Goal: Information Seeking & Learning: Learn about a topic

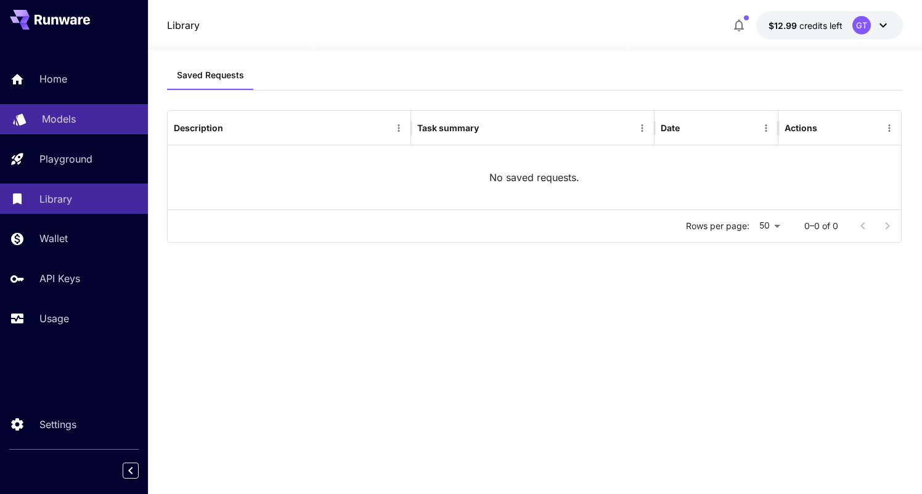
click at [74, 123] on p "Models" at bounding box center [59, 119] width 34 height 15
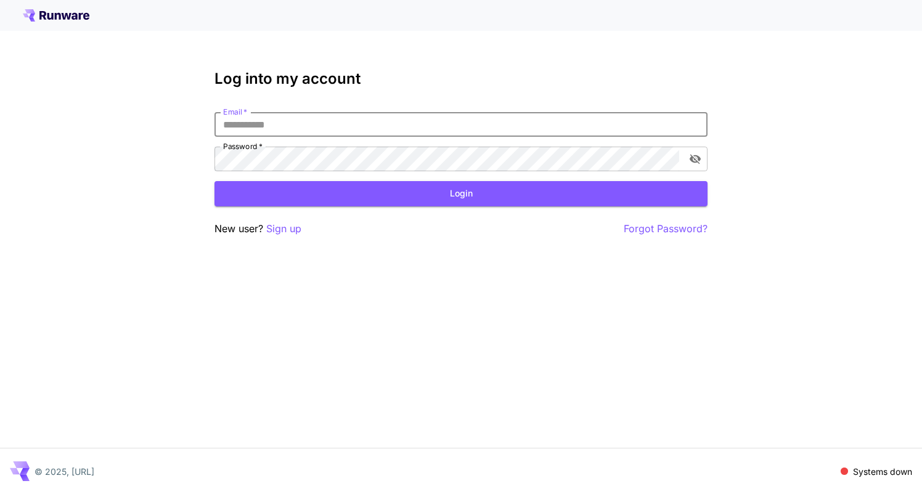
click at [238, 126] on input "Email   *" at bounding box center [460, 124] width 493 height 25
type input "**********"
click at [301, 190] on button "Login" at bounding box center [460, 193] width 493 height 25
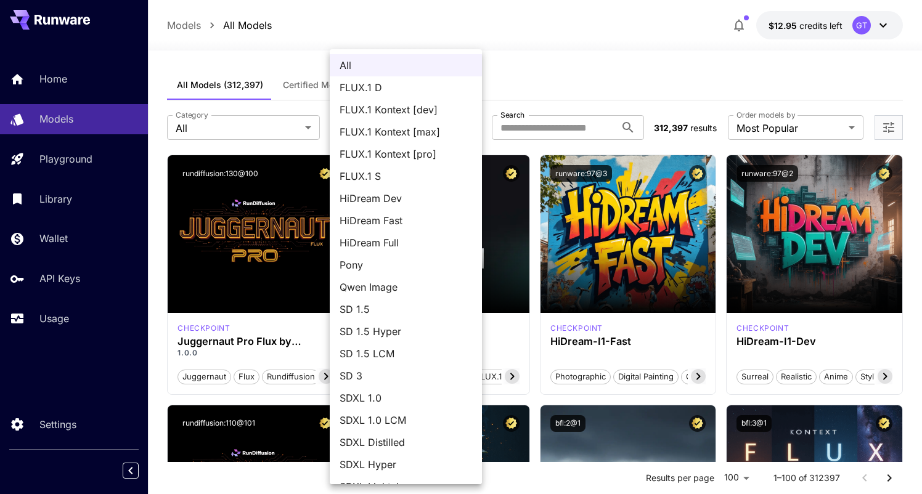
click at [367, 87] on span "FLUX.1 D" at bounding box center [405, 87] width 132 height 15
type input "******"
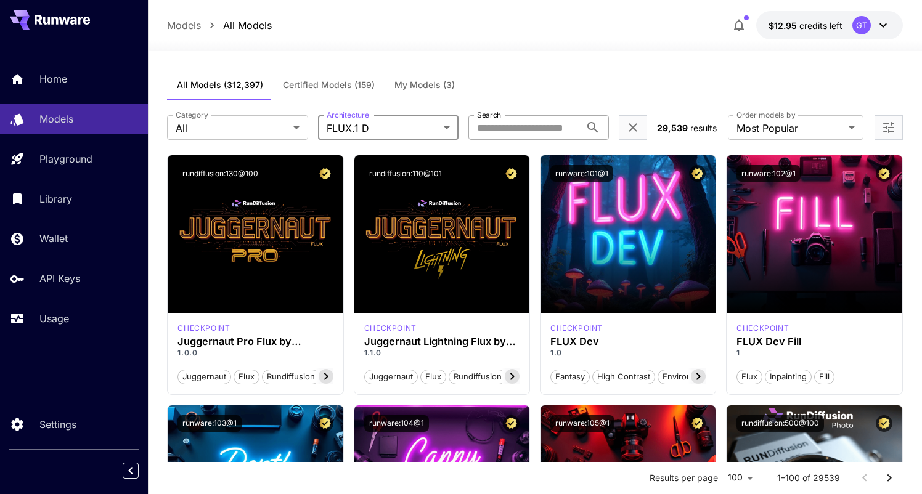
click at [549, 124] on input "Search" at bounding box center [524, 127] width 112 height 25
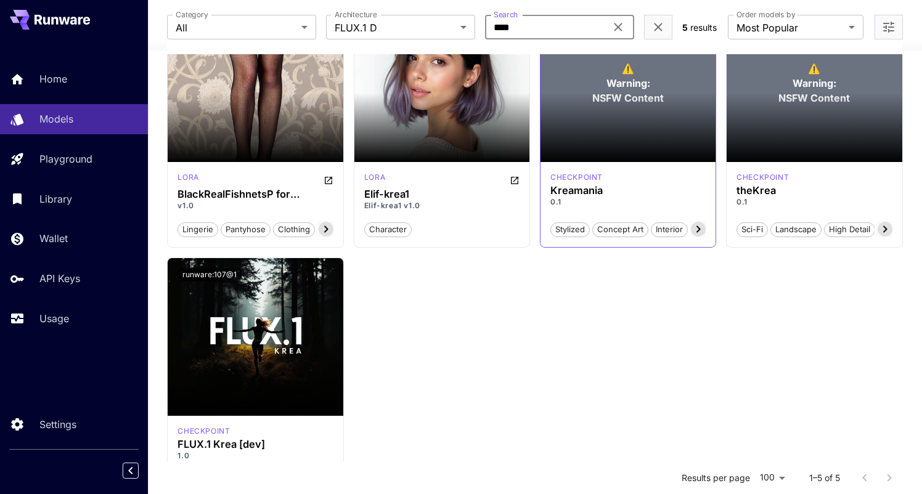
scroll to position [241, 0]
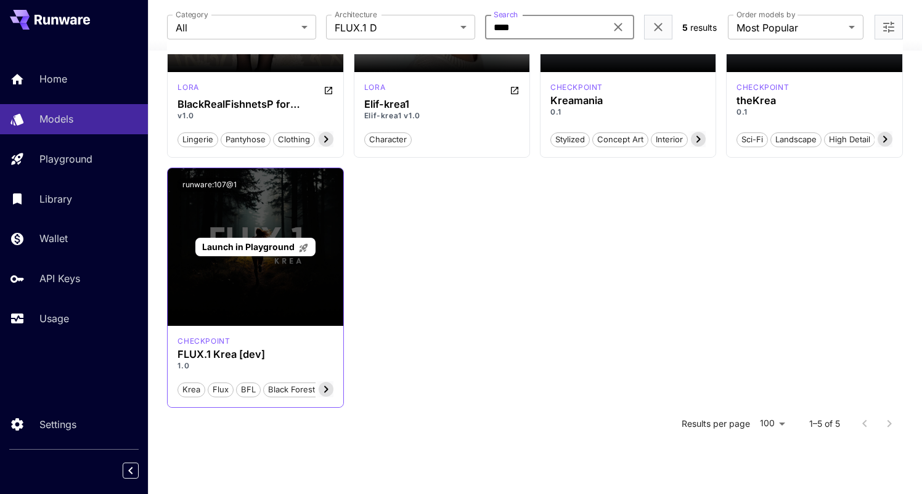
type input "****"
click at [254, 212] on div "Launch in Playground" at bounding box center [255, 247] width 175 height 158
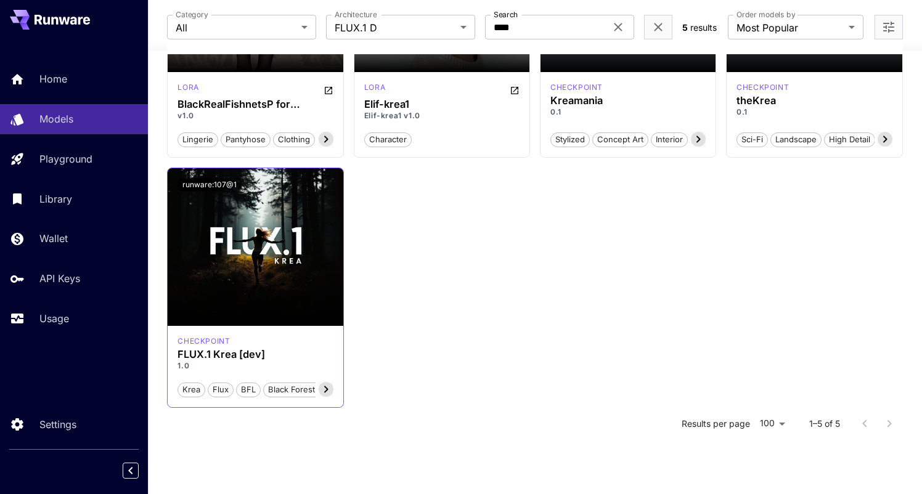
click at [325, 390] on icon at bounding box center [326, 389] width 4 height 7
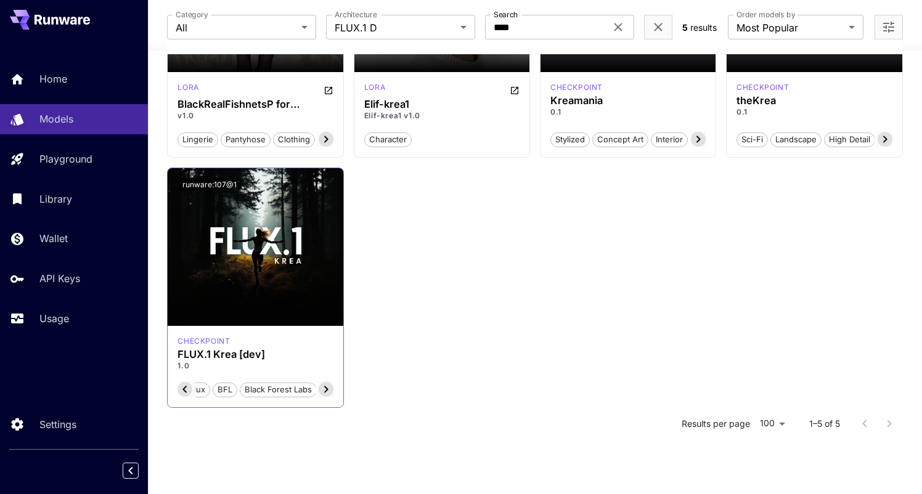
click at [325, 390] on icon at bounding box center [326, 389] width 4 height 7
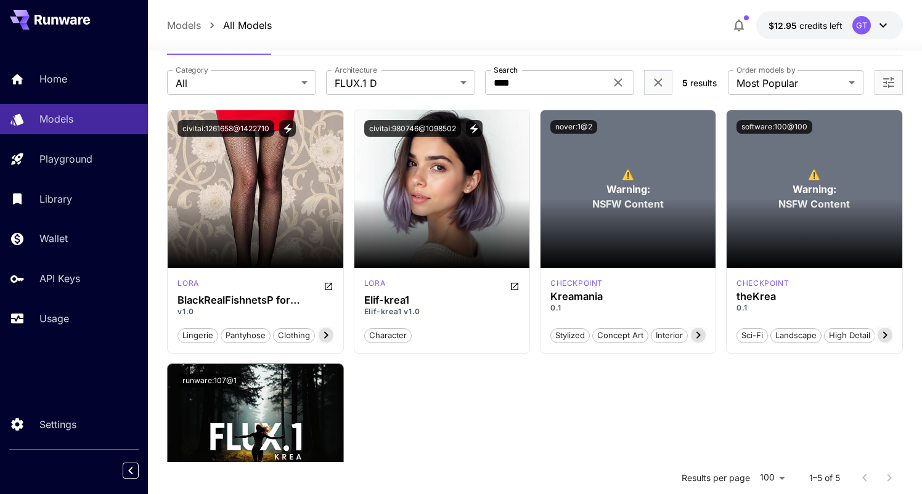
scroll to position [38, 0]
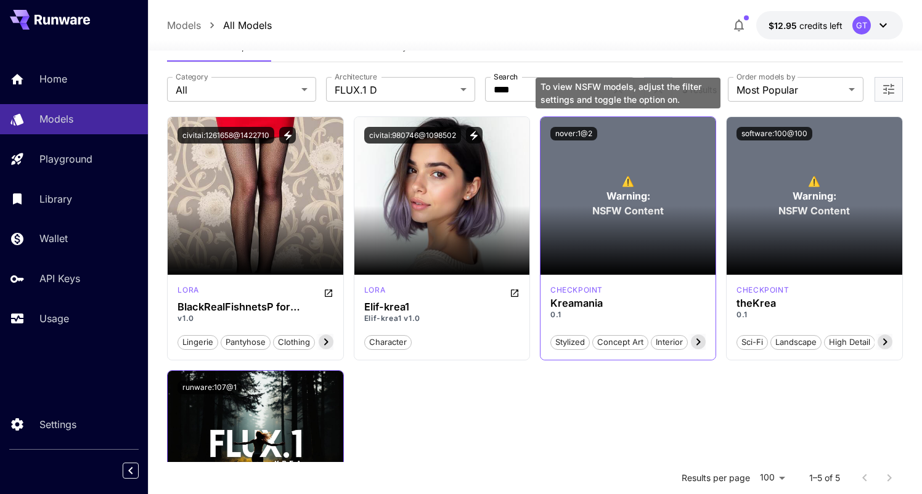
click at [612, 195] on span "Warning:" at bounding box center [628, 196] width 44 height 15
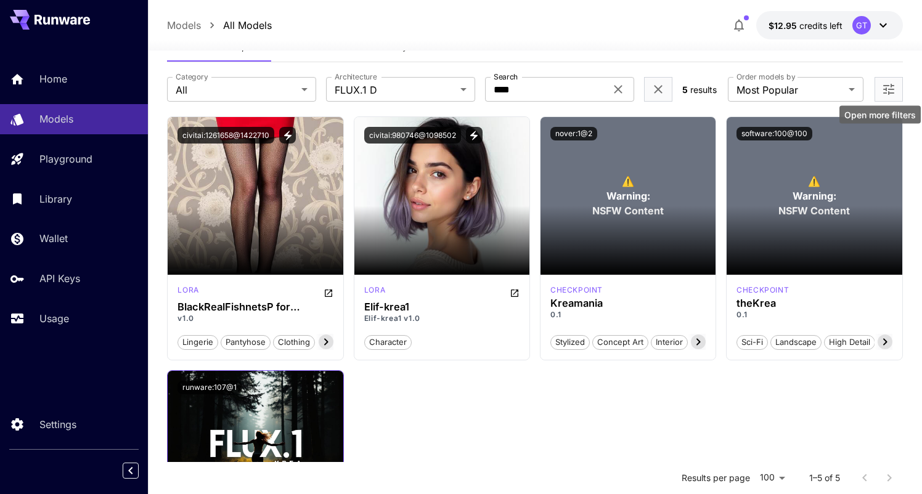
click at [887, 90] on icon "Open more filters" at bounding box center [888, 89] width 15 height 15
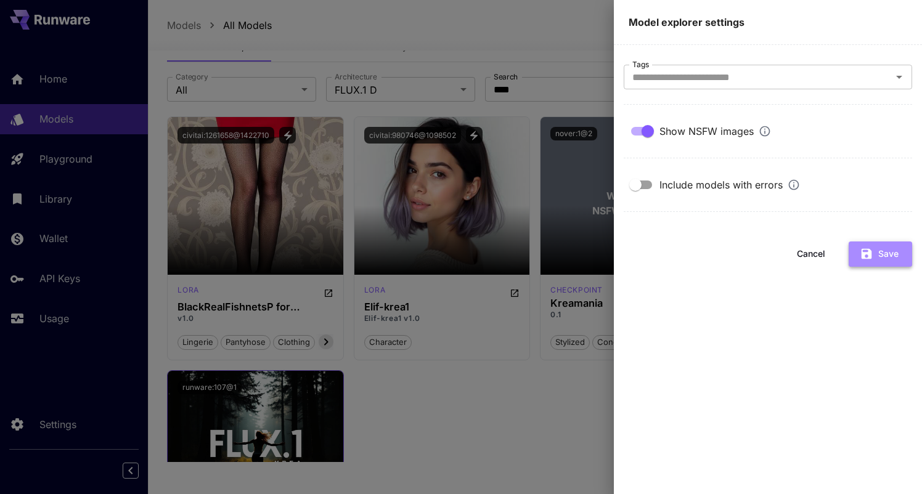
click at [875, 257] on button "Save" at bounding box center [879, 254] width 63 height 25
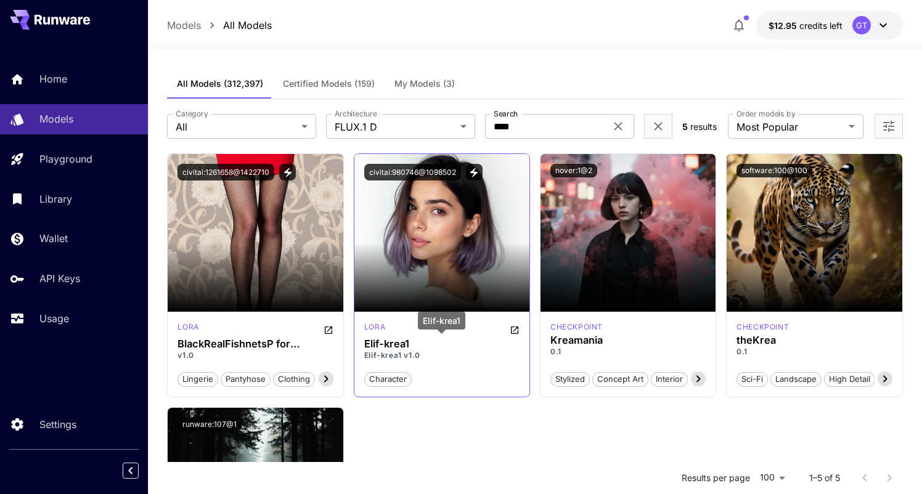
scroll to position [241, 0]
